Goal: Task Accomplishment & Management: Use online tool/utility

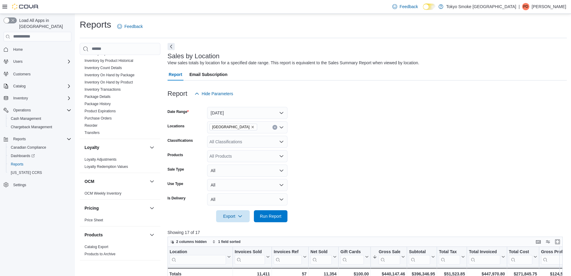
scroll to position [255, 0]
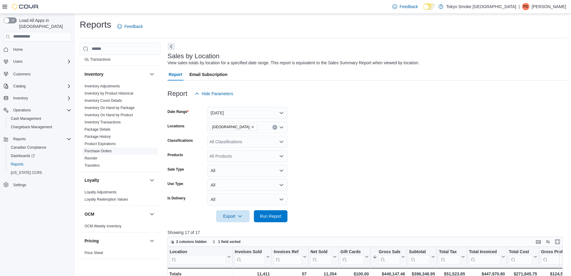
click at [88, 149] on link "Purchase Orders" at bounding box center [98, 151] width 27 height 4
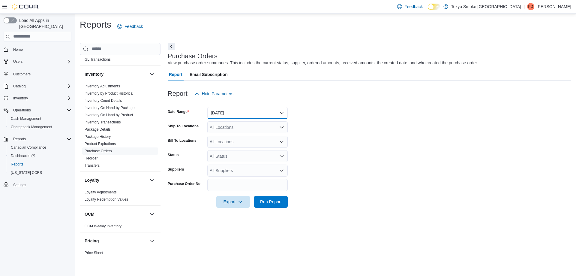
click at [234, 114] on button "[DATE]" at bounding box center [247, 113] width 80 height 12
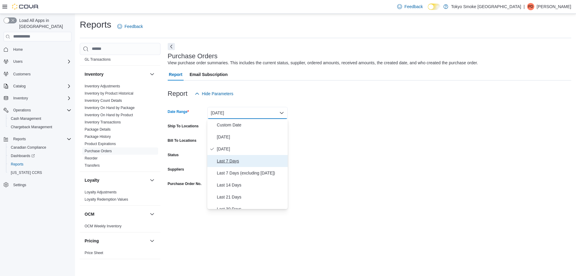
click at [229, 160] on span "Last 7 Days" at bounding box center [251, 160] width 68 height 7
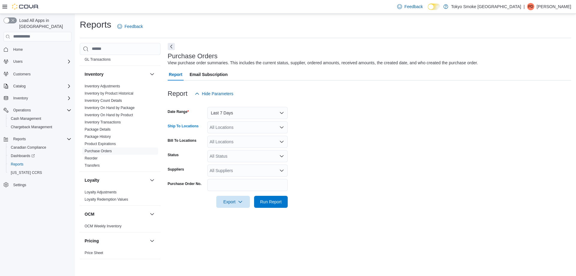
click at [228, 130] on div "All Locations" at bounding box center [247, 127] width 80 height 12
type input "***"
click at [234, 134] on button "[GEOGRAPHIC_DATA]" at bounding box center [247, 137] width 80 height 9
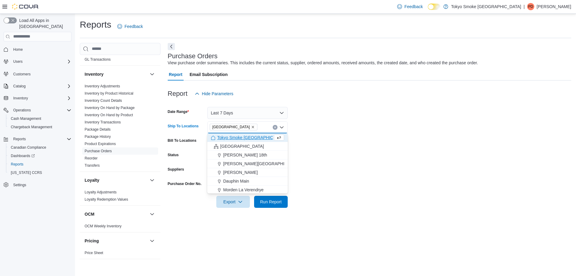
click at [409, 94] on div "Report Hide Parameters" at bounding box center [369, 94] width 403 height 12
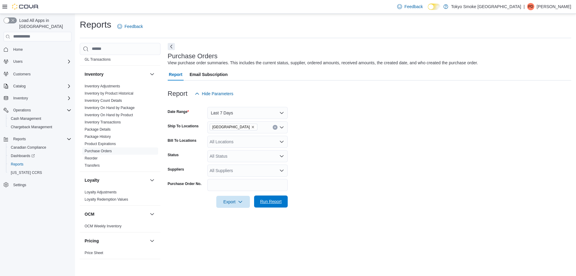
click at [272, 204] on span "Run Report" at bounding box center [271, 201] width 26 height 12
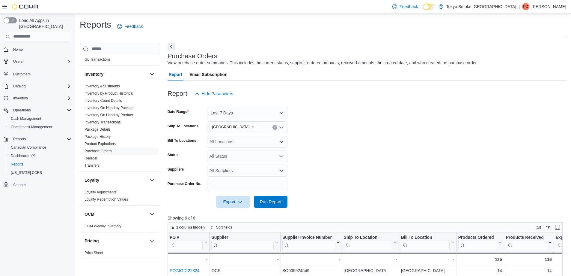
scroll to position [150, 0]
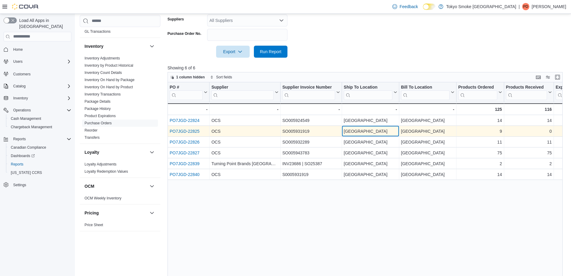
click at [366, 135] on div "Thunder Bay Memorial - Ship To Location, column 4, row 2" at bounding box center [370, 131] width 57 height 11
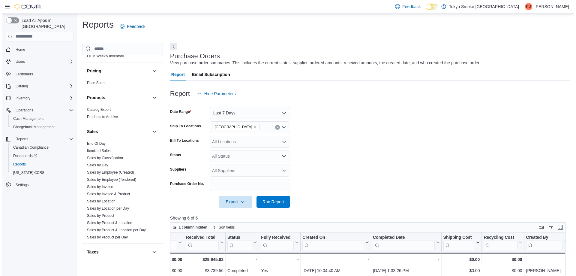
scroll to position [441, 0]
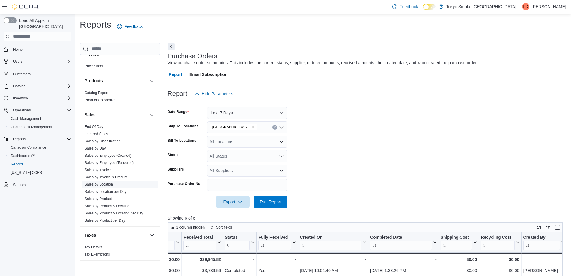
click at [99, 182] on link "Sales by Location" at bounding box center [99, 184] width 28 height 4
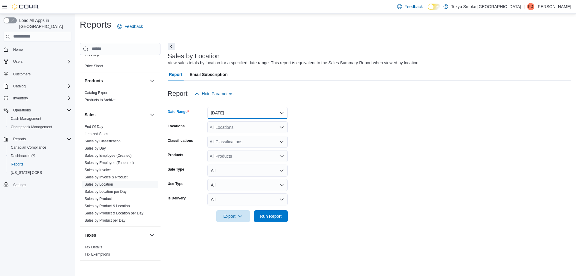
click at [219, 115] on button "[DATE]" at bounding box center [247, 113] width 80 height 12
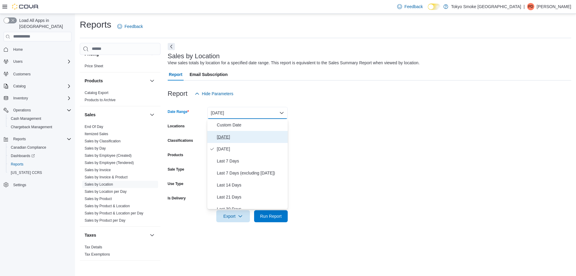
click at [224, 133] on span "[DATE]" at bounding box center [251, 136] width 68 height 7
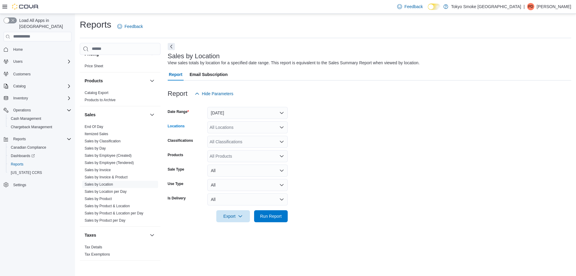
click at [228, 126] on div "All Locations" at bounding box center [247, 127] width 80 height 12
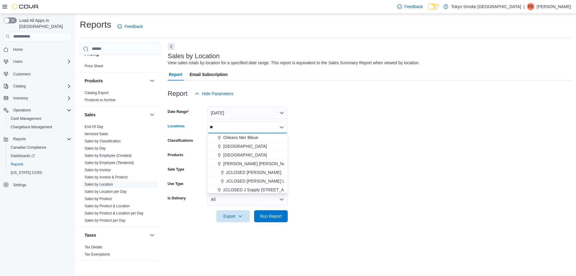
type input "*"
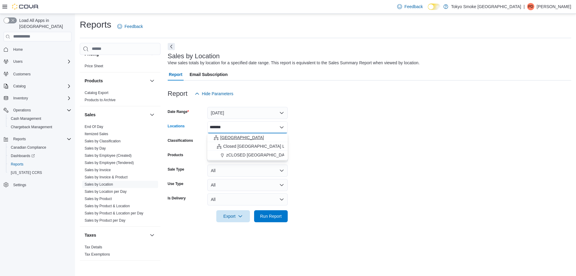
type input "*******"
click at [234, 137] on div "[GEOGRAPHIC_DATA]" at bounding box center [247, 137] width 73 height 6
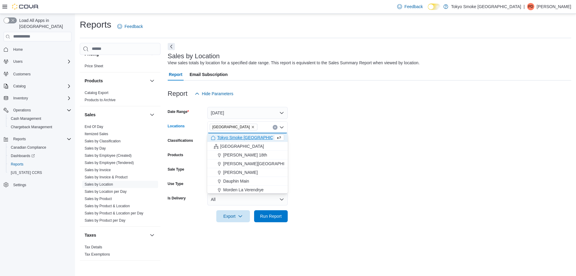
click at [308, 131] on form "Date Range [DATE] Locations [GEOGRAPHIC_DATA] Combo box. Selected. [GEOGRAPHIC_…" at bounding box center [369, 161] width 403 height 122
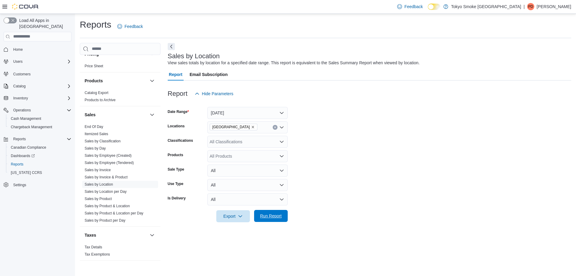
click at [279, 217] on span "Run Report" at bounding box center [271, 216] width 22 height 6
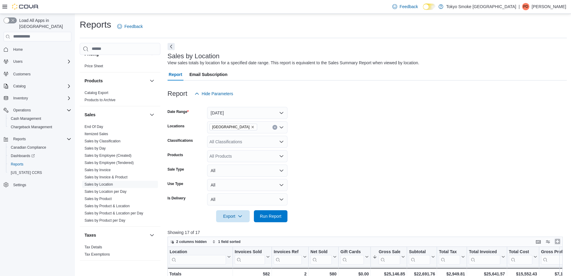
click at [561, 241] on button "Enter fullscreen" at bounding box center [557, 240] width 7 height 7
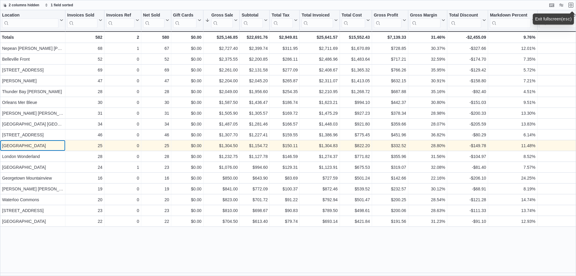
click at [32, 148] on div "[GEOGRAPHIC_DATA]" at bounding box center [32, 145] width 61 height 7
click at [571, 4] on button "Exit fullscreen" at bounding box center [570, 4] width 7 height 7
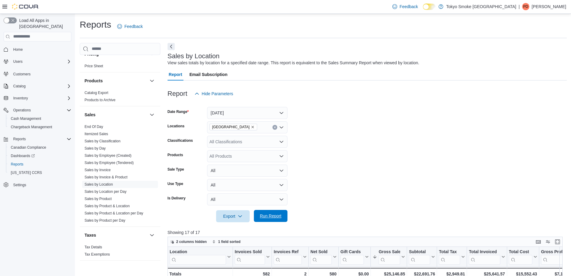
click at [270, 214] on span "Run Report" at bounding box center [271, 216] width 22 height 6
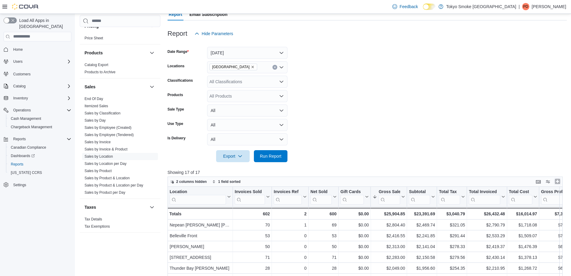
click at [561, 180] on button "Enter fullscreen" at bounding box center [557, 180] width 7 height 7
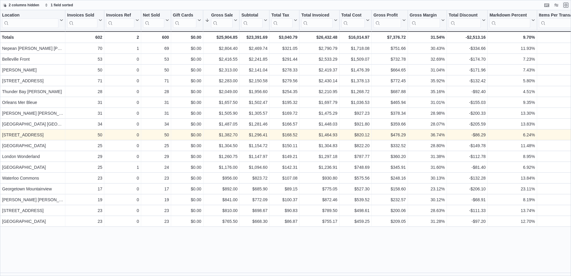
scroll to position [0, 0]
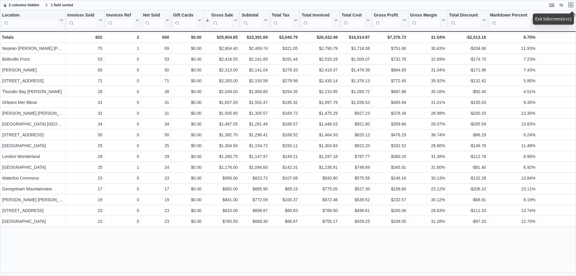
click at [571, 5] on button "Exit fullscreen" at bounding box center [570, 4] width 7 height 7
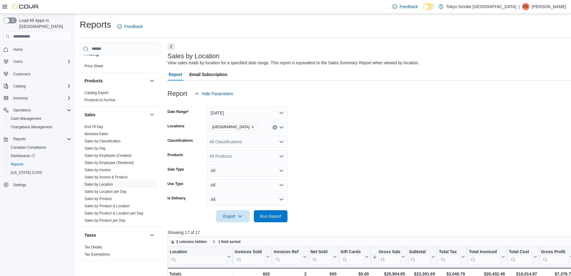
click at [532, 5] on p "[PERSON_NAME]" at bounding box center [549, 6] width 34 height 7
click at [529, 59] on span "Sign Out" at bounding box center [528, 58] width 16 height 6
